Goal: Information Seeking & Learning: Learn about a topic

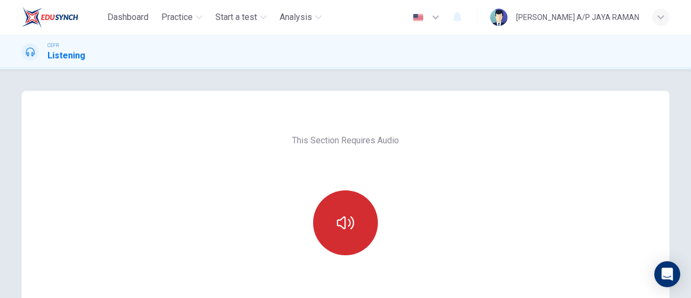
click at [349, 213] on button "button" at bounding box center [345, 222] width 65 height 65
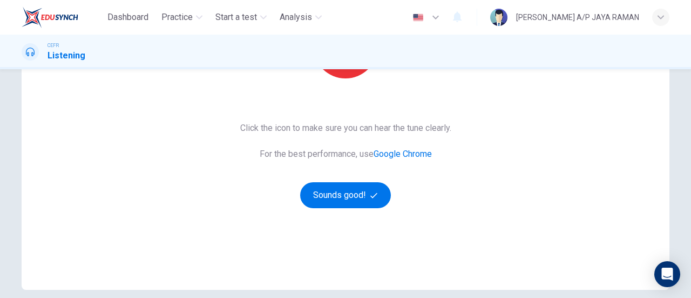
scroll to position [225, 0]
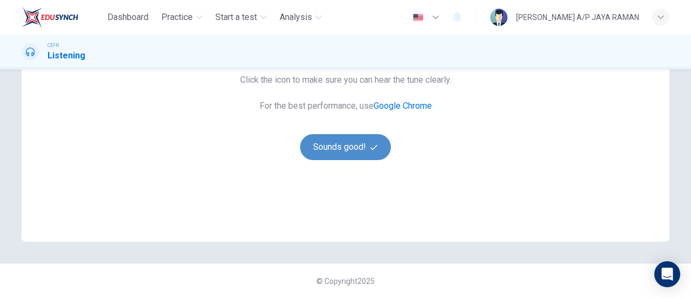
click at [336, 150] on button "Sounds good!" at bounding box center [345, 147] width 91 height 26
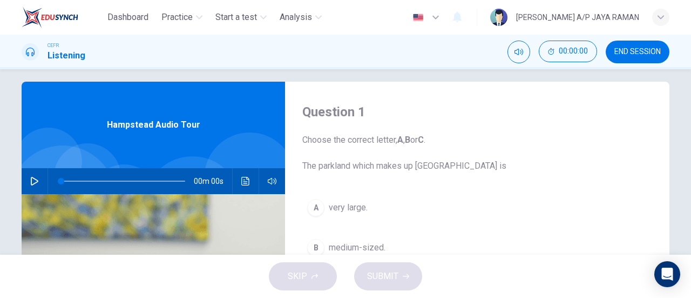
scroll to position [0, 0]
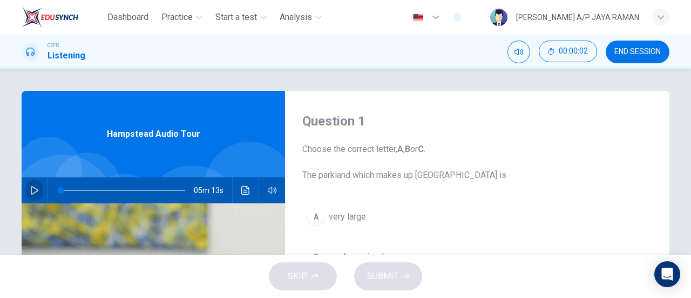
click at [29, 182] on button "button" at bounding box center [34, 190] width 17 height 26
click at [635, 53] on span "END SESSION" at bounding box center [638, 52] width 46 height 9
type input "17"
click at [645, 50] on span "END SESSION" at bounding box center [638, 52] width 46 height 9
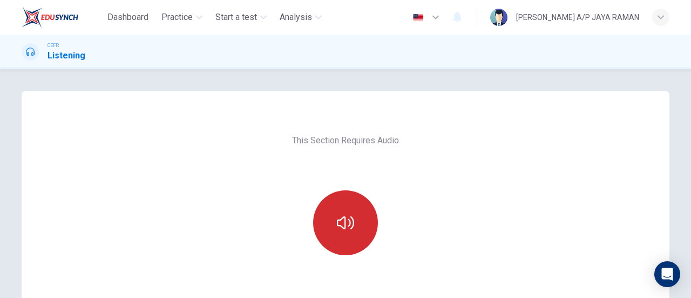
click at [348, 226] on icon "button" at bounding box center [345, 222] width 17 height 17
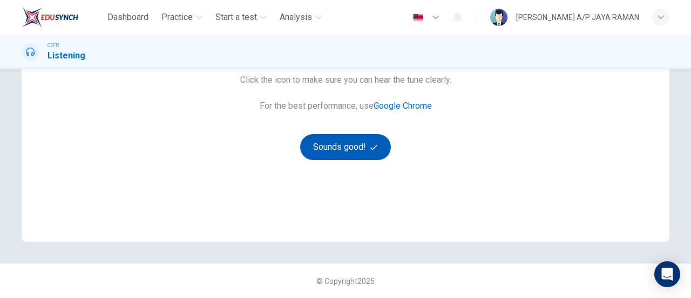
click at [352, 146] on button "Sounds good!" at bounding box center [345, 147] width 91 height 26
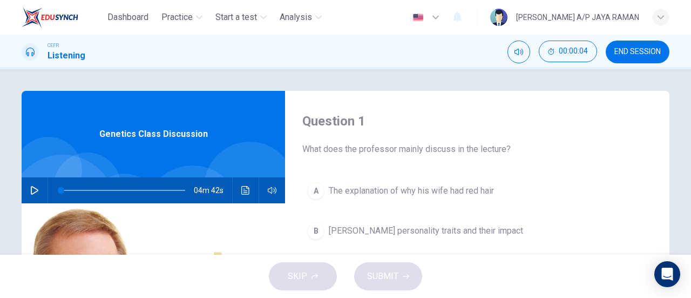
click at [621, 57] on button "END SESSION" at bounding box center [638, 52] width 64 height 23
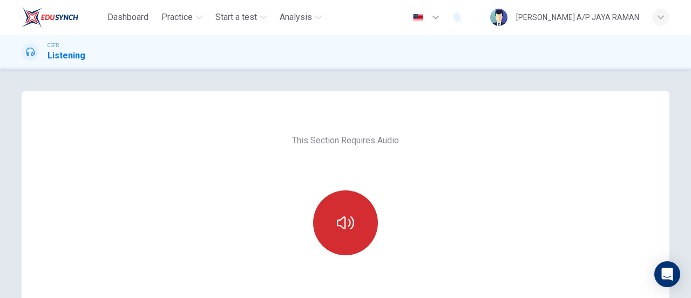
click at [360, 227] on button "button" at bounding box center [345, 222] width 65 height 65
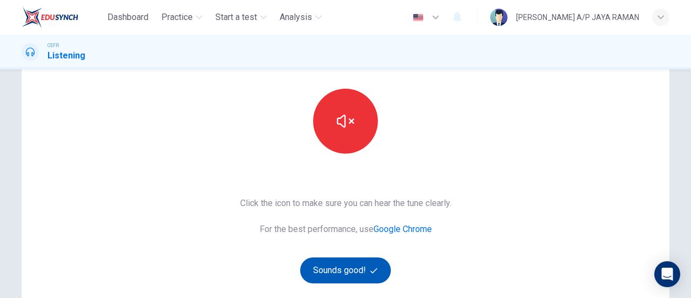
scroll to position [225, 0]
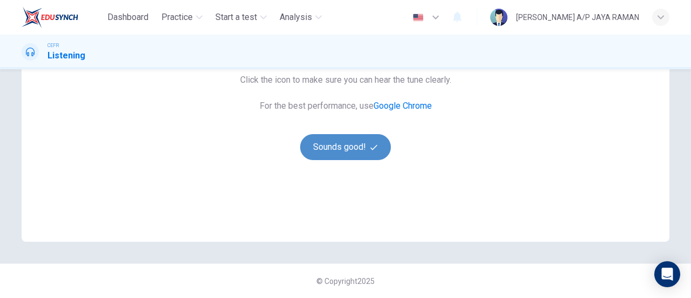
click at [362, 155] on button "Sounds good!" at bounding box center [345, 147] width 91 height 26
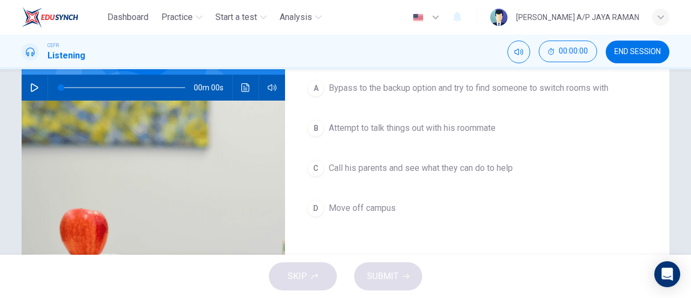
scroll to position [0, 0]
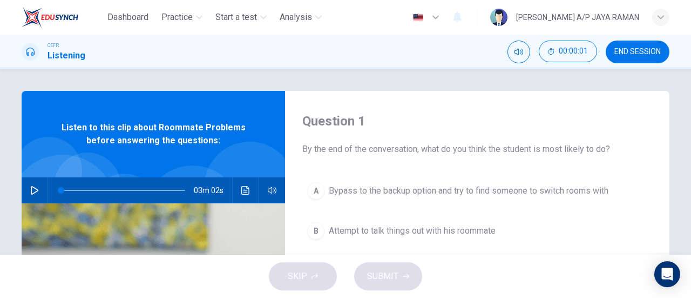
click at [29, 183] on button "button" at bounding box center [34, 190] width 17 height 26
type input "1"
type input "0"
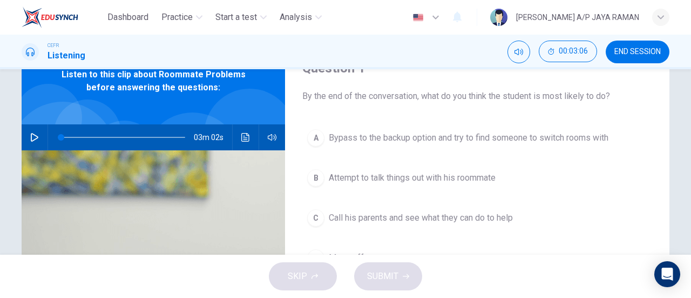
click at [483, 171] on span "Attempt to talk things out with his roommate" at bounding box center [412, 177] width 167 height 13
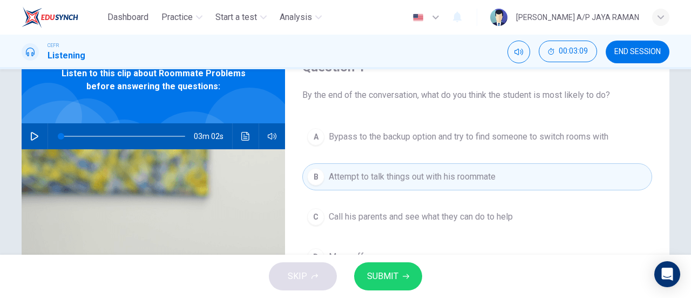
scroll to position [54, 0]
click at [403, 273] on icon "button" at bounding box center [406, 276] width 6 height 6
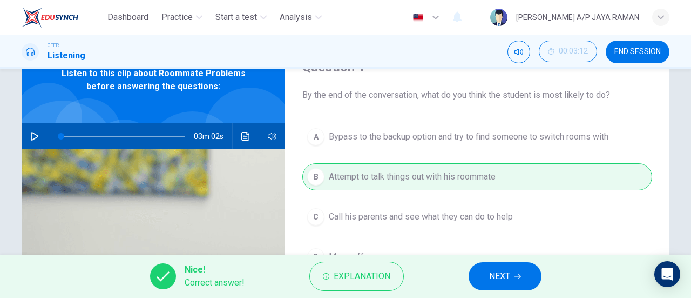
click at [500, 279] on span "NEXT" at bounding box center [499, 275] width 21 height 15
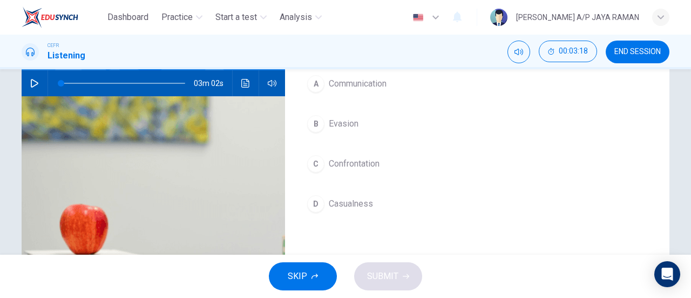
scroll to position [107, 0]
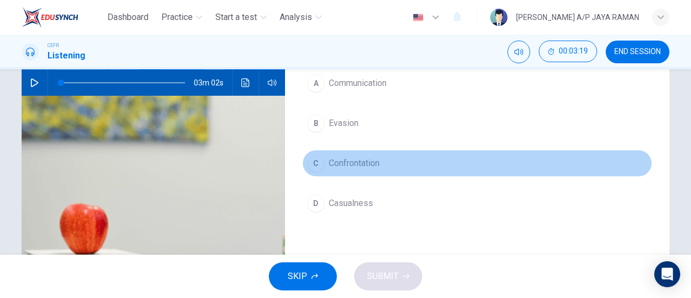
click at [368, 159] on span "Confrontation" at bounding box center [354, 163] width 51 height 13
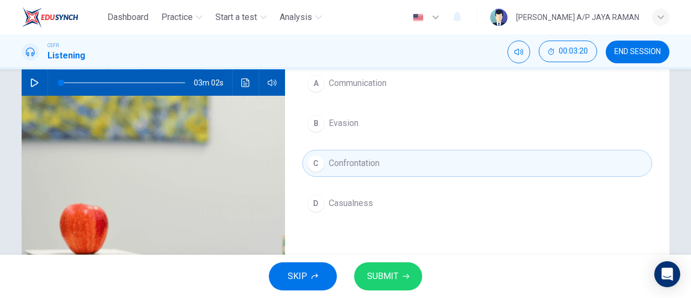
click at [390, 278] on span "SUBMIT" at bounding box center [382, 275] width 31 height 15
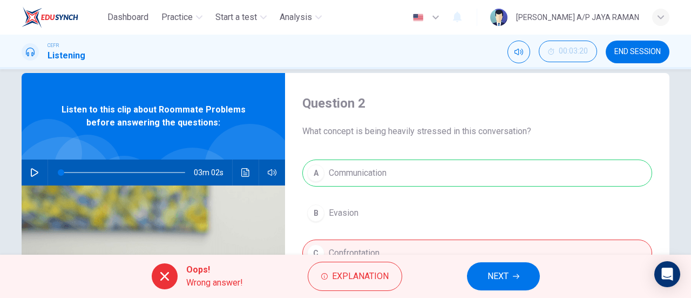
scroll to position [0, 0]
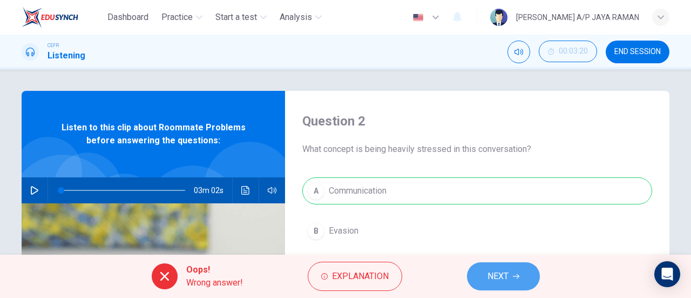
click at [516, 276] on icon "button" at bounding box center [516, 276] width 6 height 6
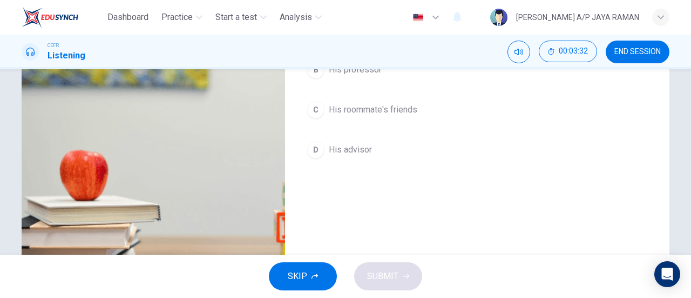
click at [335, 151] on span "His advisor" at bounding box center [350, 149] width 43 height 13
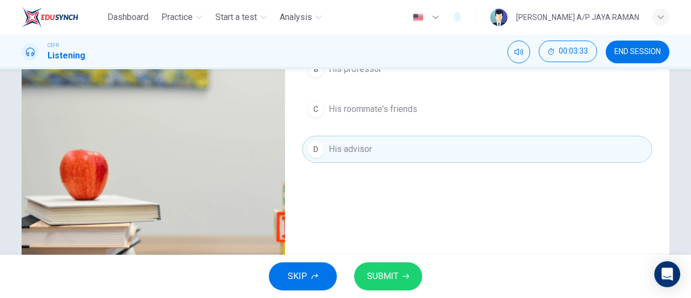
click at [393, 273] on span "SUBMIT" at bounding box center [382, 275] width 31 height 15
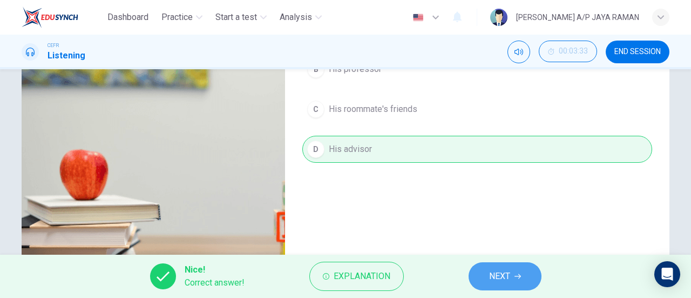
click at [501, 276] on span "NEXT" at bounding box center [499, 275] width 21 height 15
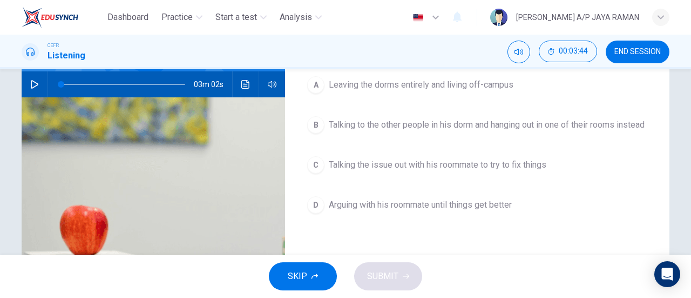
scroll to position [106, 0]
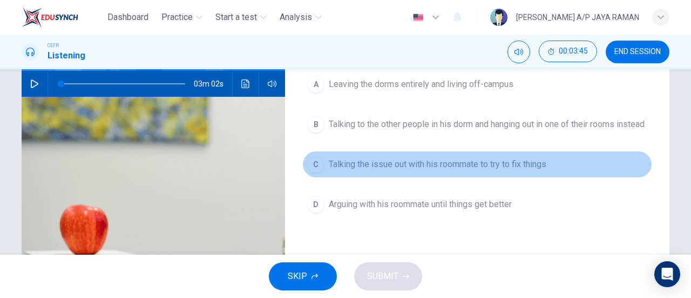
click at [447, 171] on span "Talking the issue out with his roommate to try to fix things" at bounding box center [438, 164] width 218 height 13
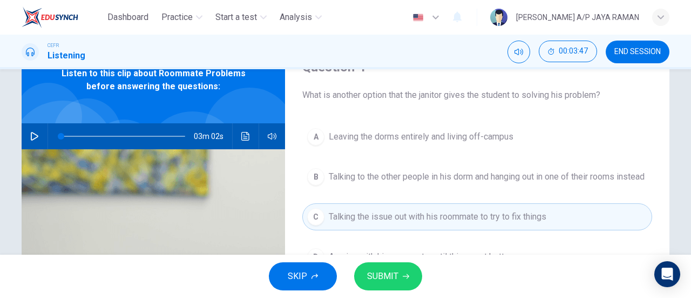
scroll to position [53, 0]
click at [392, 280] on span "SUBMIT" at bounding box center [382, 275] width 31 height 15
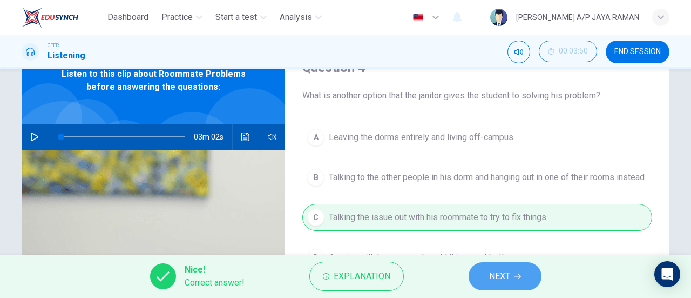
click at [537, 273] on button "NEXT" at bounding box center [505, 276] width 73 height 28
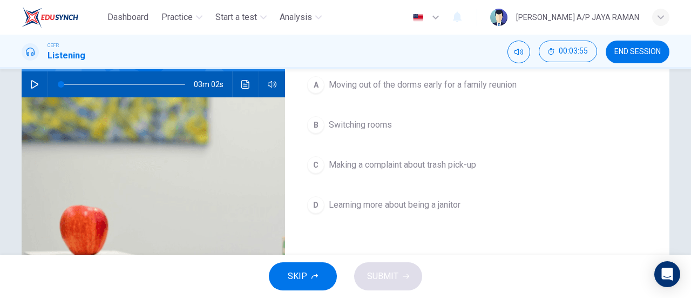
scroll to position [106, 0]
click at [383, 122] on span "Switching rooms" at bounding box center [360, 124] width 63 height 13
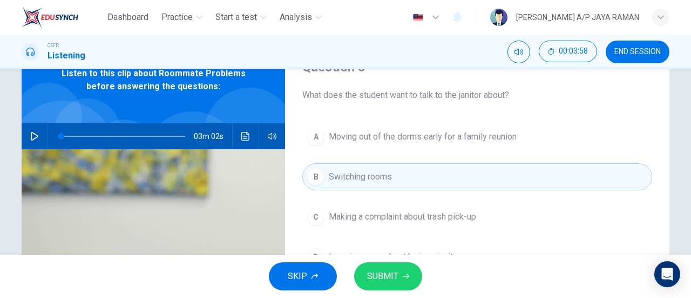
scroll to position [53, 0]
click at [406, 276] on icon "button" at bounding box center [406, 276] width 6 height 5
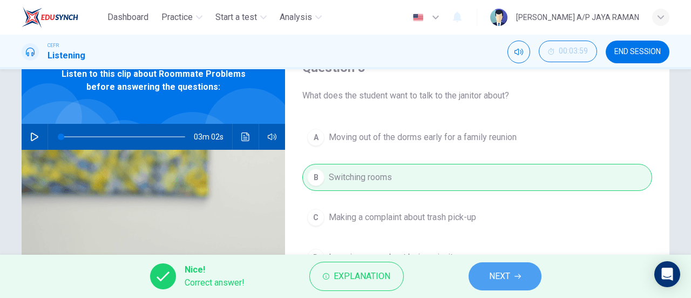
click at [495, 275] on span "NEXT" at bounding box center [499, 275] width 21 height 15
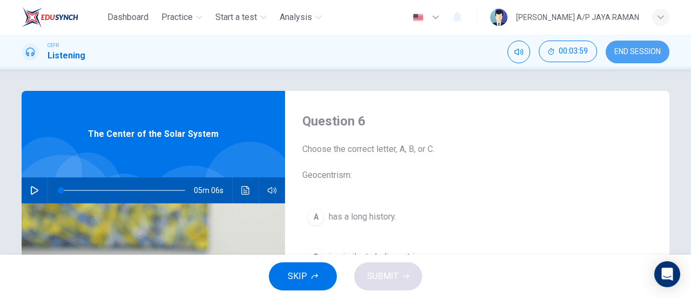
click at [632, 57] on button "END SESSION" at bounding box center [638, 52] width 64 height 23
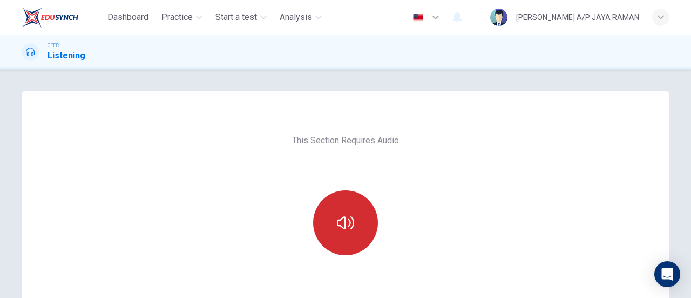
click at [338, 234] on button "button" at bounding box center [345, 222] width 65 height 65
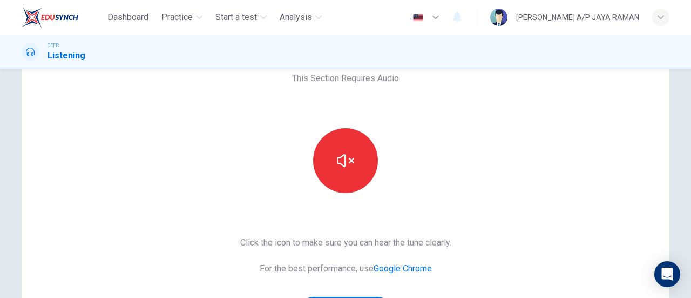
scroll to position [225, 0]
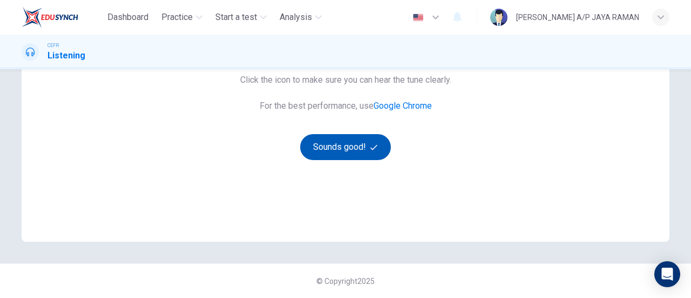
click at [332, 145] on button "Sounds good!" at bounding box center [345, 147] width 91 height 26
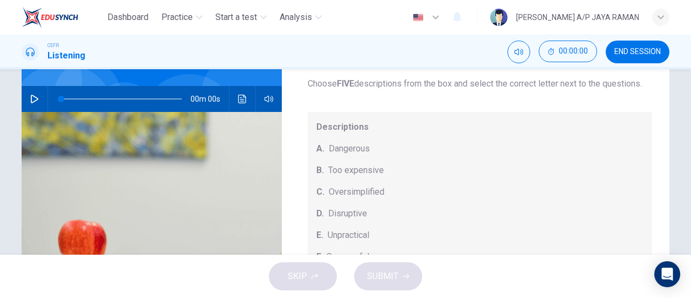
scroll to position [0, 0]
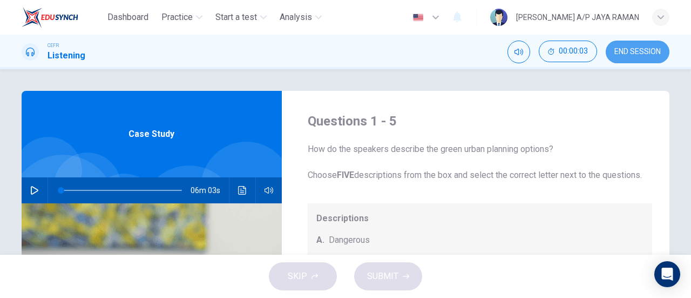
click at [622, 57] on button "END SESSION" at bounding box center [638, 52] width 64 height 23
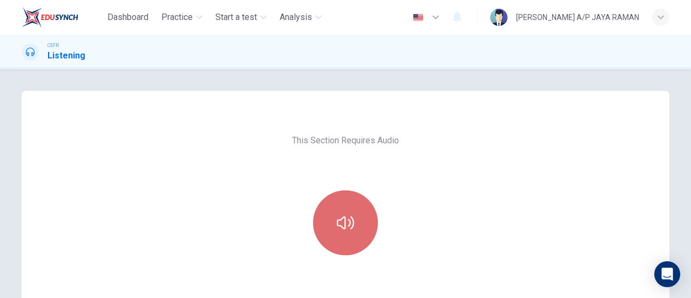
click at [334, 228] on button "button" at bounding box center [345, 222] width 65 height 65
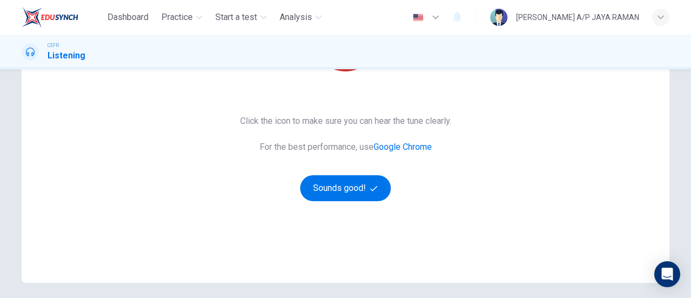
scroll to position [225, 0]
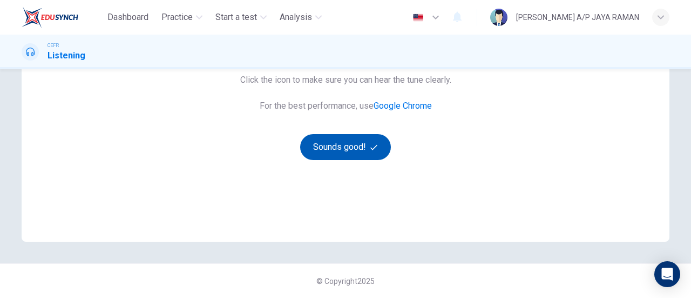
click at [332, 144] on button "Sounds good!" at bounding box center [345, 147] width 91 height 26
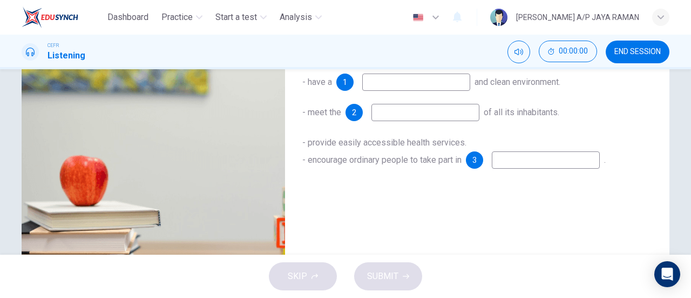
scroll to position [0, 0]
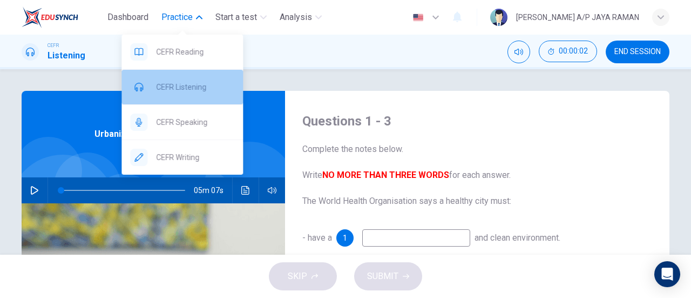
click at [195, 91] on span "CEFR Listening" at bounding box center [195, 86] width 78 height 13
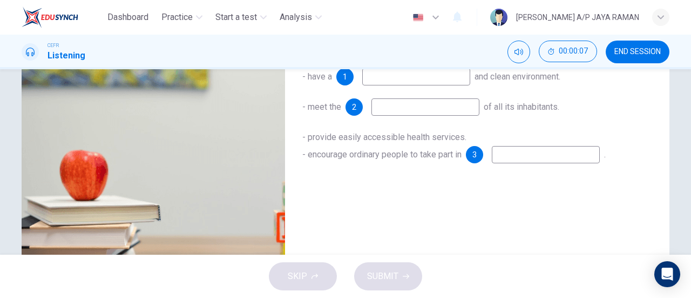
scroll to position [161, 0]
click at [642, 56] on span "END SESSION" at bounding box center [638, 52] width 46 height 9
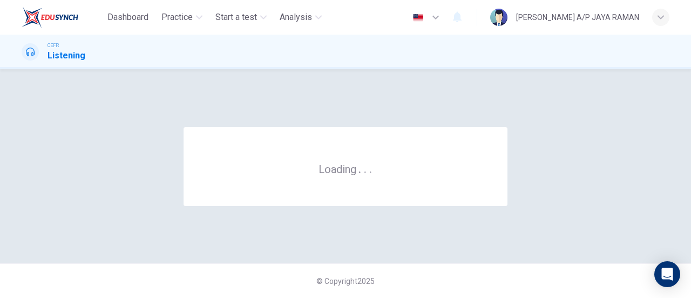
scroll to position [0, 0]
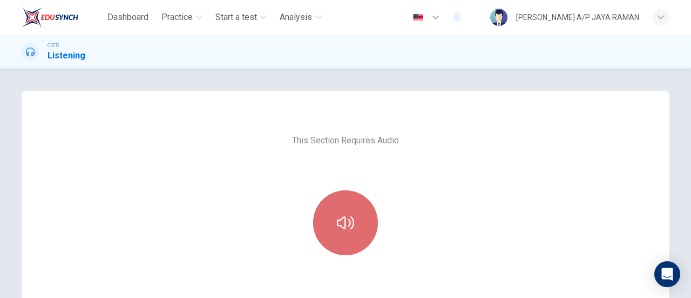
click at [359, 230] on button "button" at bounding box center [345, 222] width 65 height 65
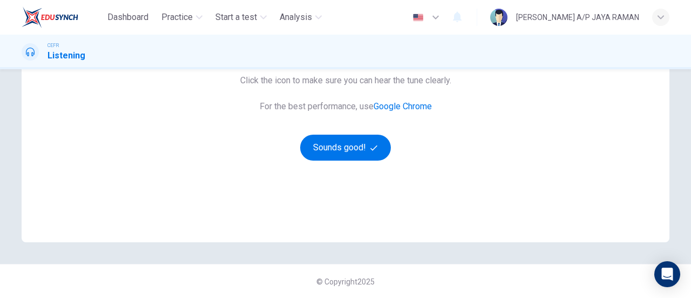
scroll to position [225, 0]
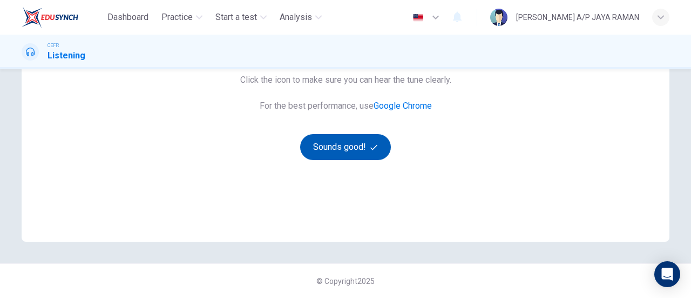
click at [339, 150] on button "Sounds good!" at bounding box center [345, 147] width 91 height 26
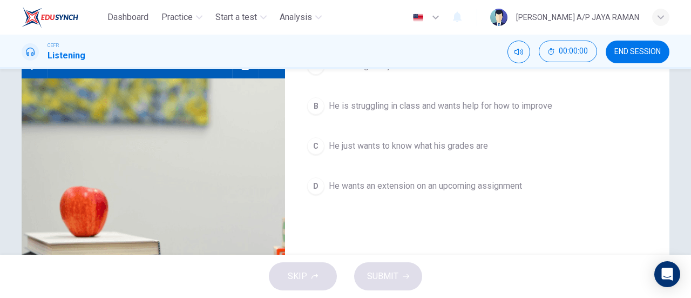
scroll to position [0, 0]
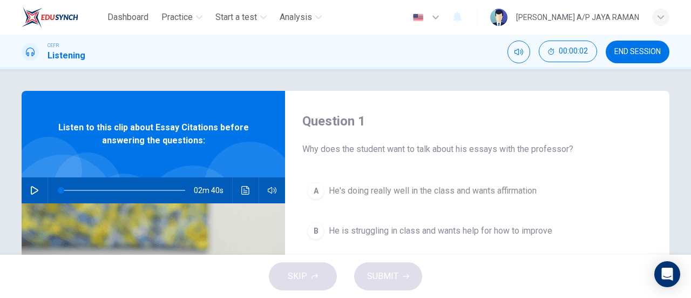
click at [30, 191] on icon "button" at bounding box center [34, 190] width 9 height 9
type input "2"
type input "0"
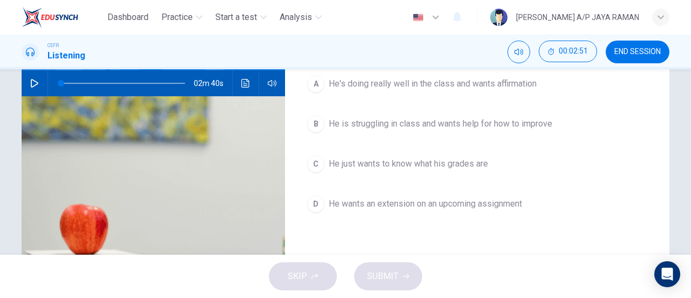
scroll to position [107, 0]
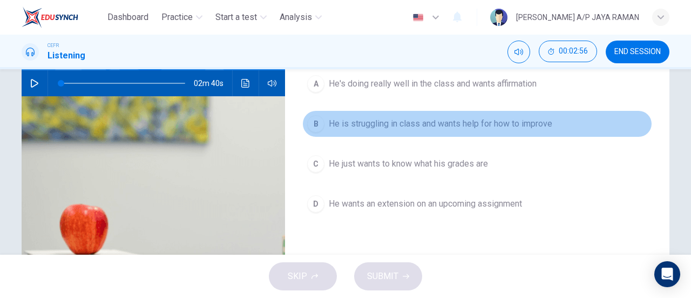
click at [515, 123] on span "He is struggling in class and wants help for how to improve" at bounding box center [441, 123] width 224 height 13
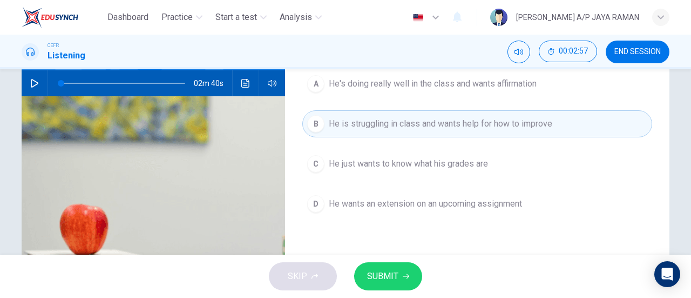
click at [391, 281] on span "SUBMIT" at bounding box center [382, 275] width 31 height 15
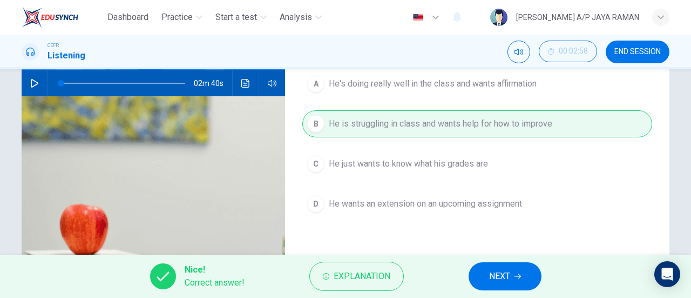
click at [503, 275] on span "NEXT" at bounding box center [499, 275] width 21 height 15
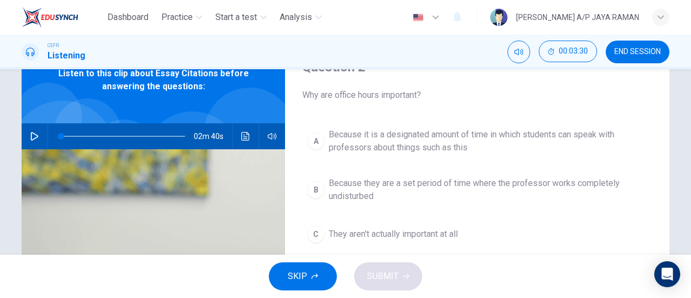
scroll to position [53, 0]
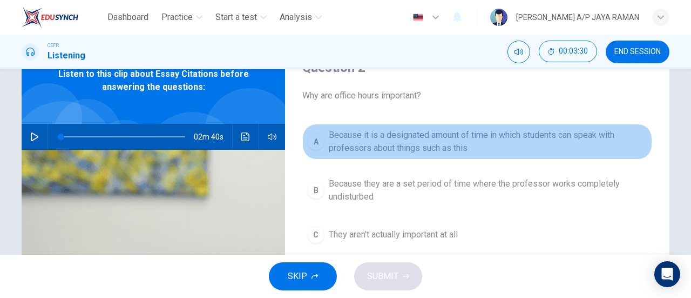
click at [445, 151] on span "Because it is a designated amount of time in which students can speak with prof…" at bounding box center [488, 142] width 319 height 26
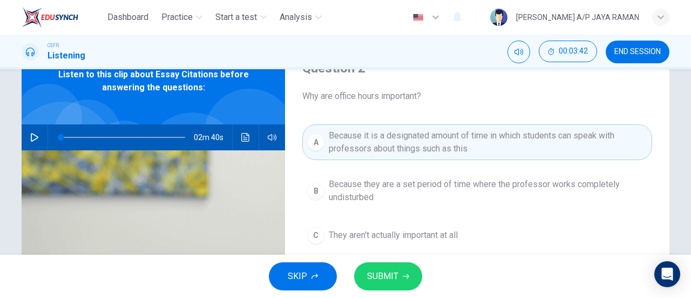
scroll to position [53, 0]
click at [387, 276] on span "SUBMIT" at bounding box center [382, 275] width 31 height 15
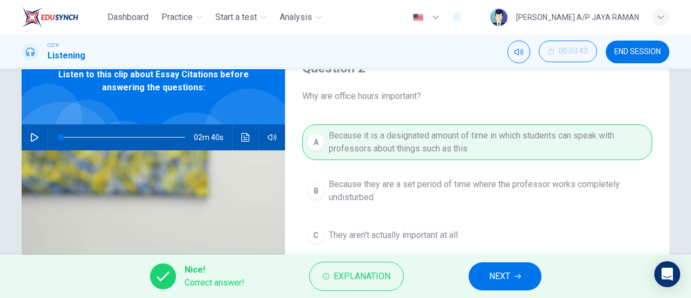
click at [481, 277] on button "NEXT" at bounding box center [505, 276] width 73 height 28
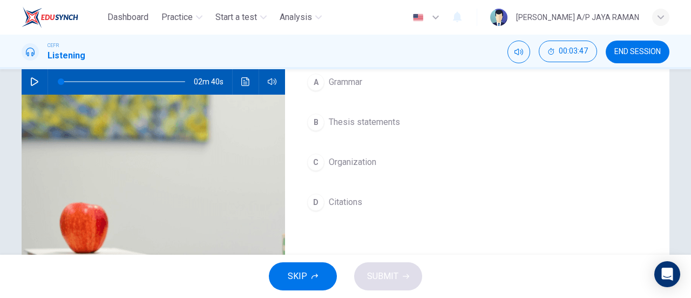
click at [365, 202] on button "D Citations" at bounding box center [477, 201] width 350 height 27
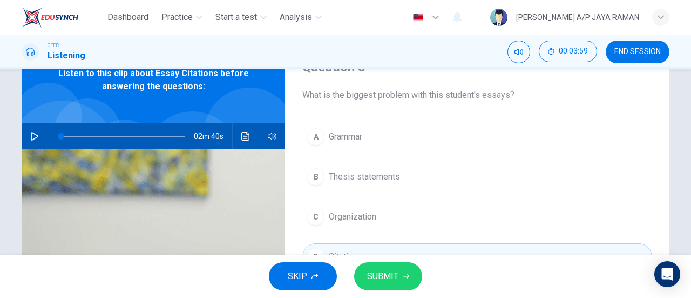
scroll to position [54, 0]
click at [396, 274] on span "SUBMIT" at bounding box center [382, 275] width 31 height 15
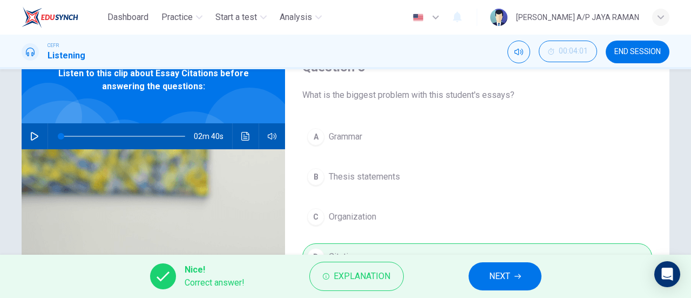
click at [524, 274] on button "NEXT" at bounding box center [505, 276] width 73 height 28
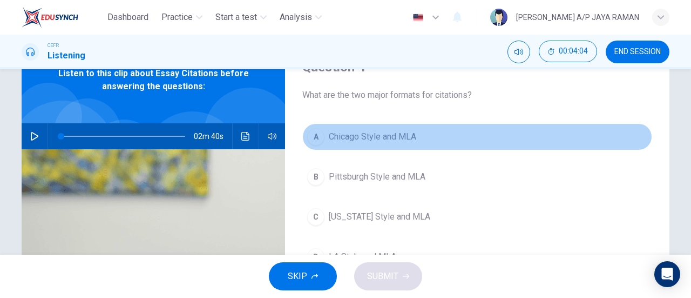
click at [422, 138] on button "A Chicago Style and MLA" at bounding box center [477, 136] width 350 height 27
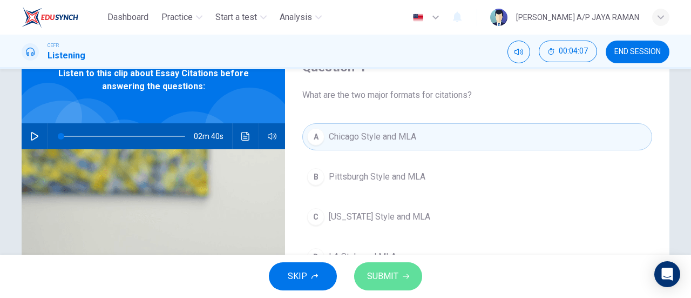
click at [387, 272] on span "SUBMIT" at bounding box center [382, 275] width 31 height 15
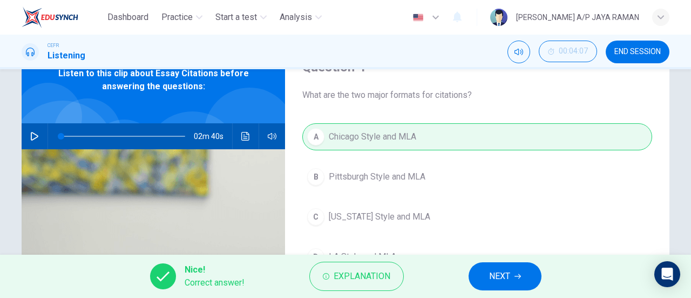
click at [490, 270] on span "NEXT" at bounding box center [499, 275] width 21 height 15
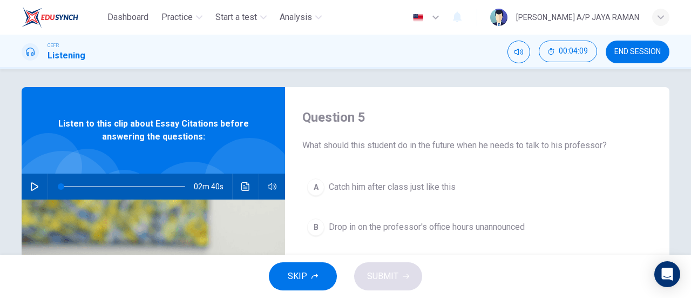
scroll to position [0, 0]
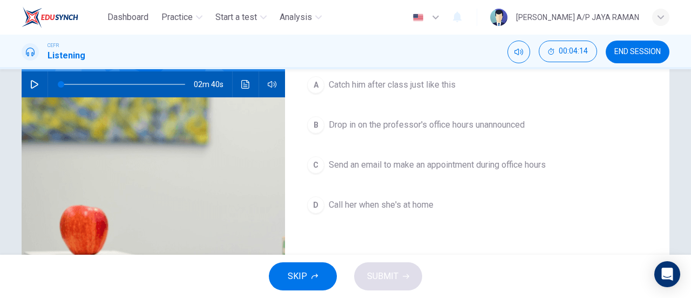
click at [532, 162] on span "Send an email to make an appointment during office hours" at bounding box center [437, 164] width 217 height 13
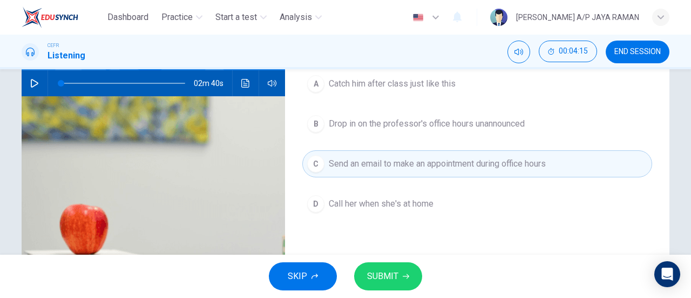
scroll to position [107, 0]
click at [388, 279] on span "SUBMIT" at bounding box center [382, 275] width 31 height 15
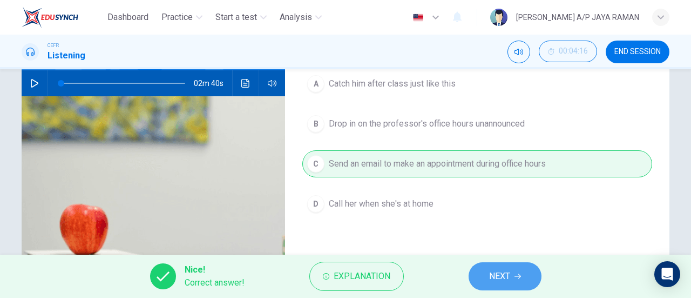
click at [497, 283] on span "NEXT" at bounding box center [499, 275] width 21 height 15
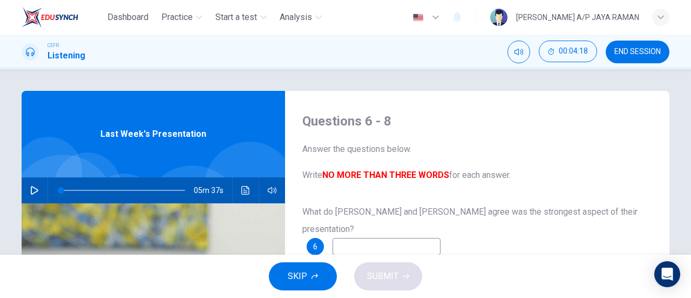
click at [648, 46] on button "END SESSION" at bounding box center [638, 52] width 64 height 23
